Goal: Information Seeking & Learning: Learn about a topic

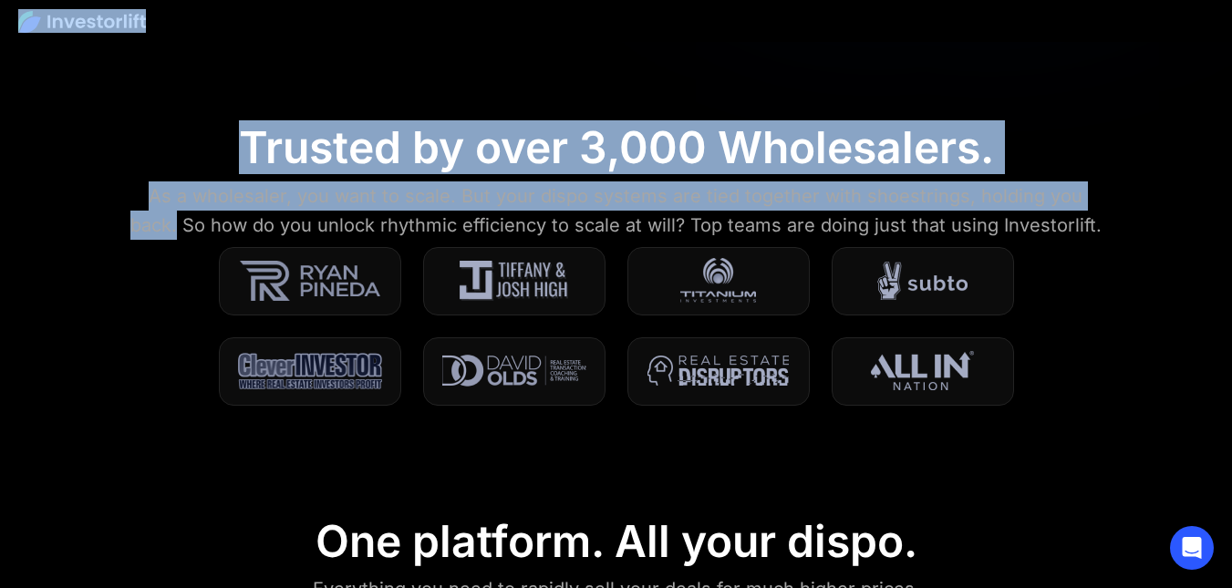
drag, startPoint x: 1230, startPoint y: 78, endPoint x: 1229, endPoint y: 48, distance: 30.2
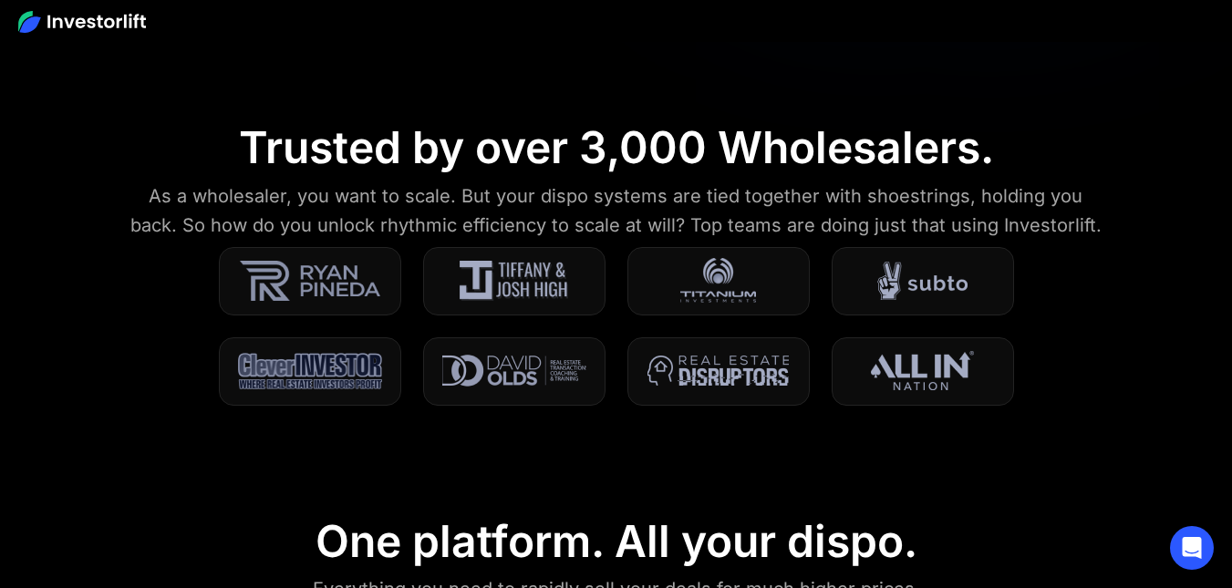
click at [1139, 345] on section "Trusted by over 3,000 Wholesalers. As a wholesaler, you want to scale. But your…" at bounding box center [616, 275] width 1232 height 394
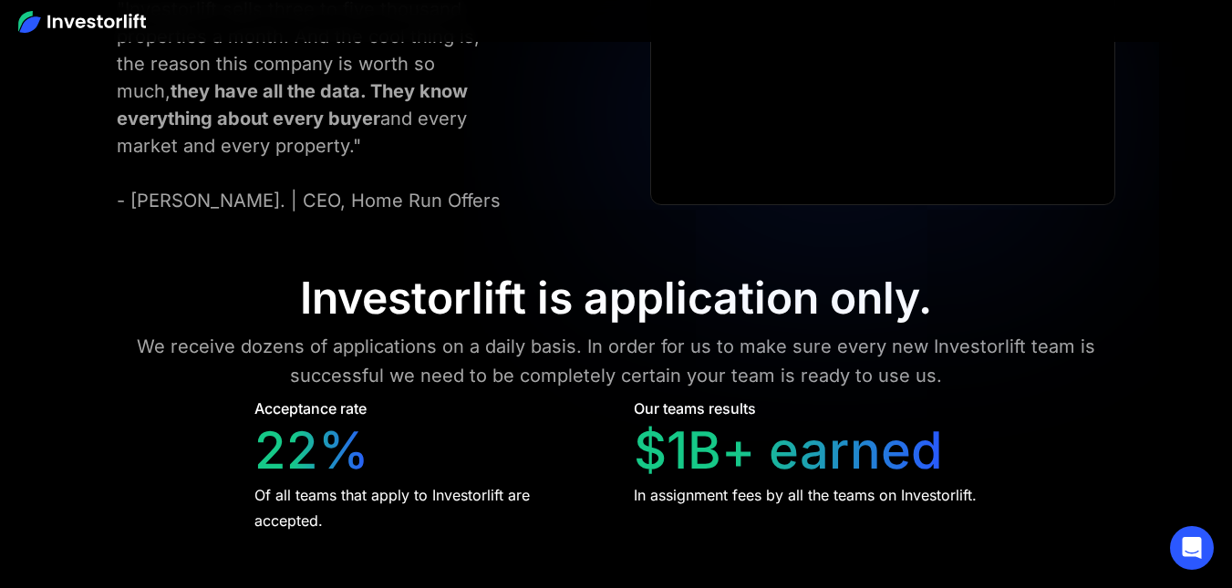
scroll to position [7293, 0]
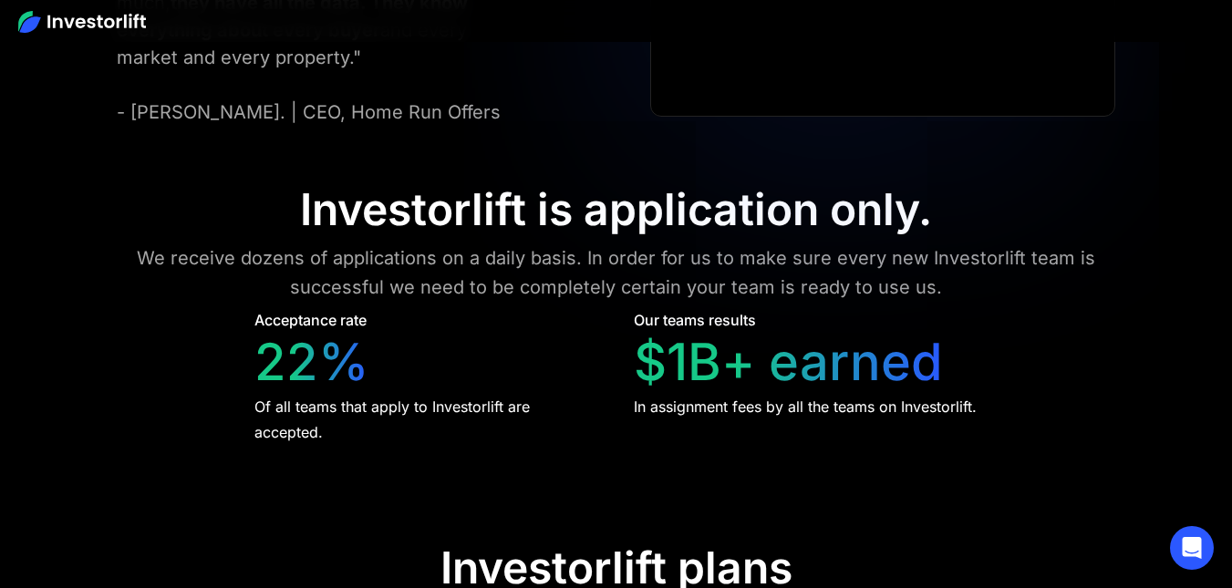
drag, startPoint x: 1218, startPoint y: 474, endPoint x: 1214, endPoint y: 488, distance: 14.2
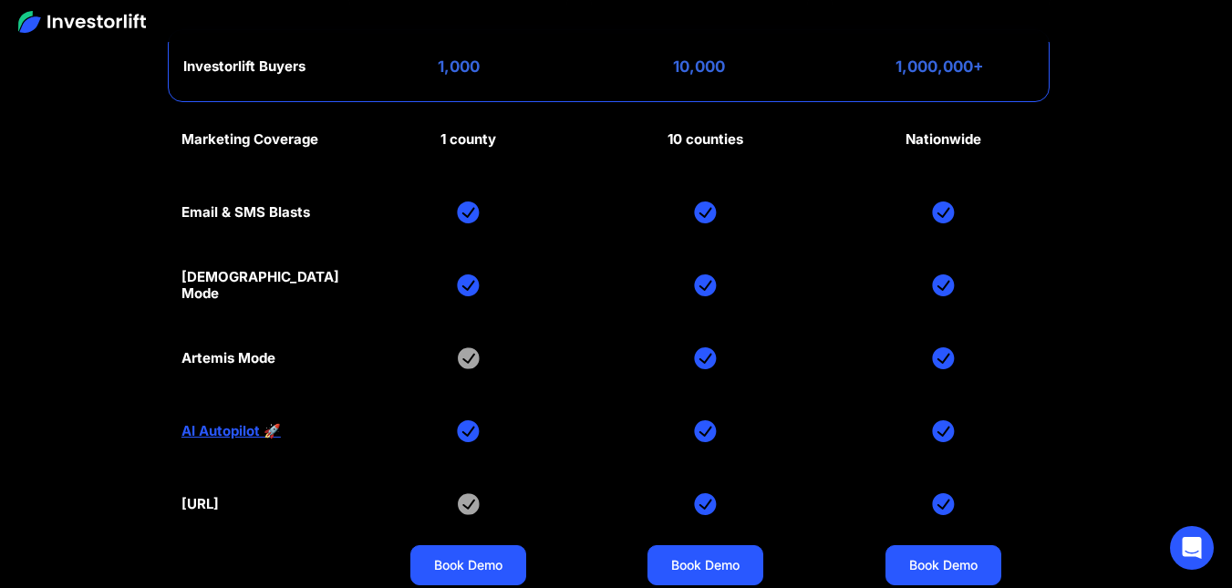
scroll to position [8149, 0]
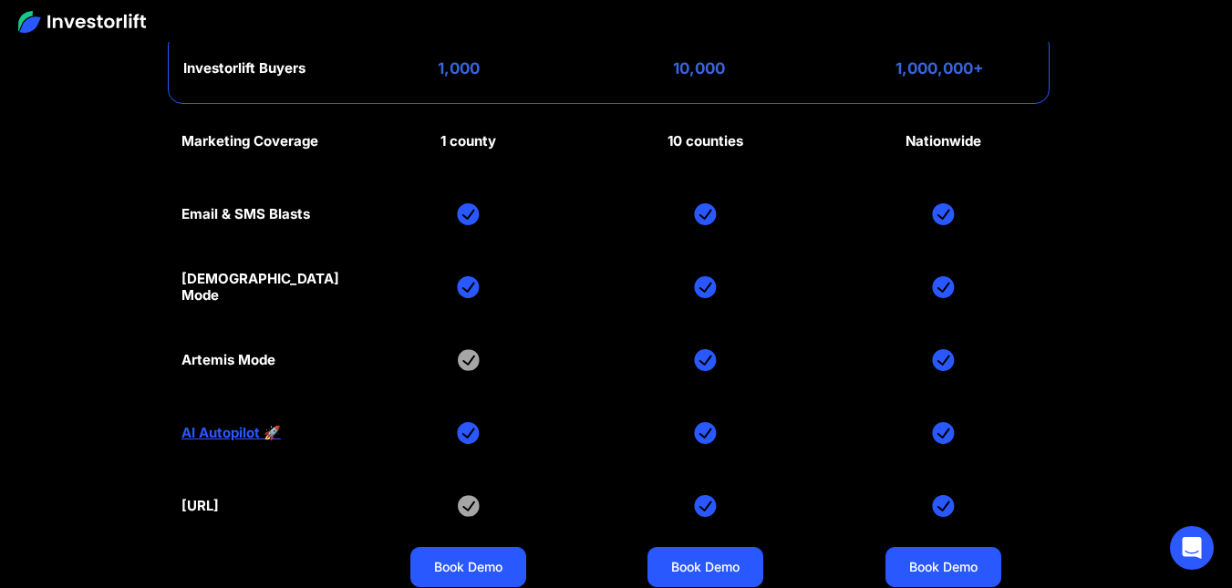
drag, startPoint x: 1239, startPoint y: 529, endPoint x: 1236, endPoint y: 512, distance: 17.7
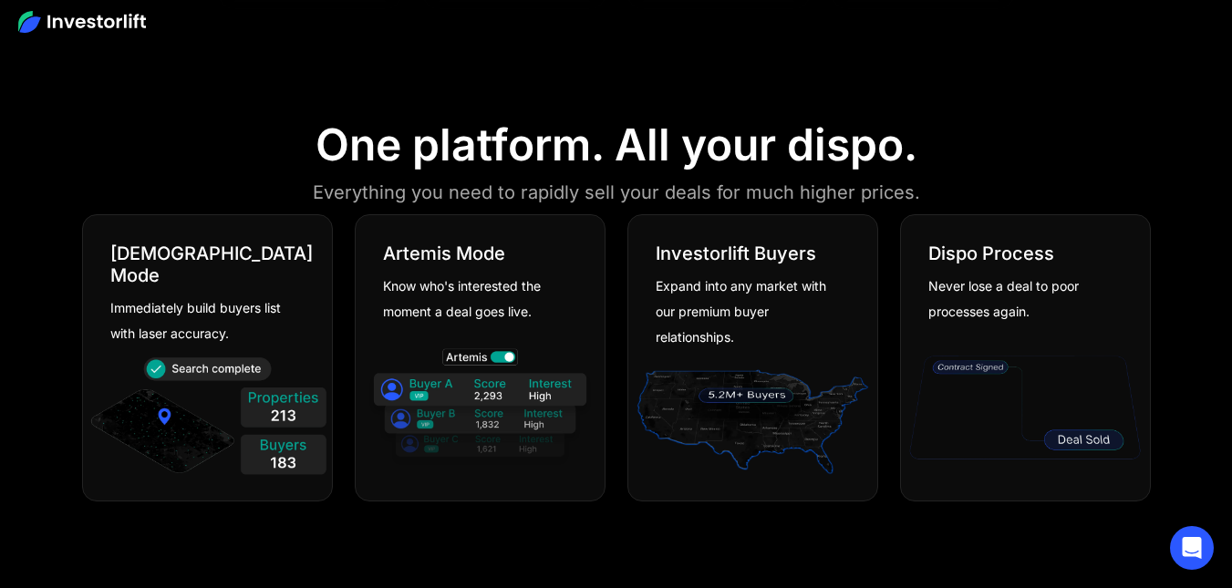
scroll to position [0, 0]
